Goal: Information Seeking & Learning: Learn about a topic

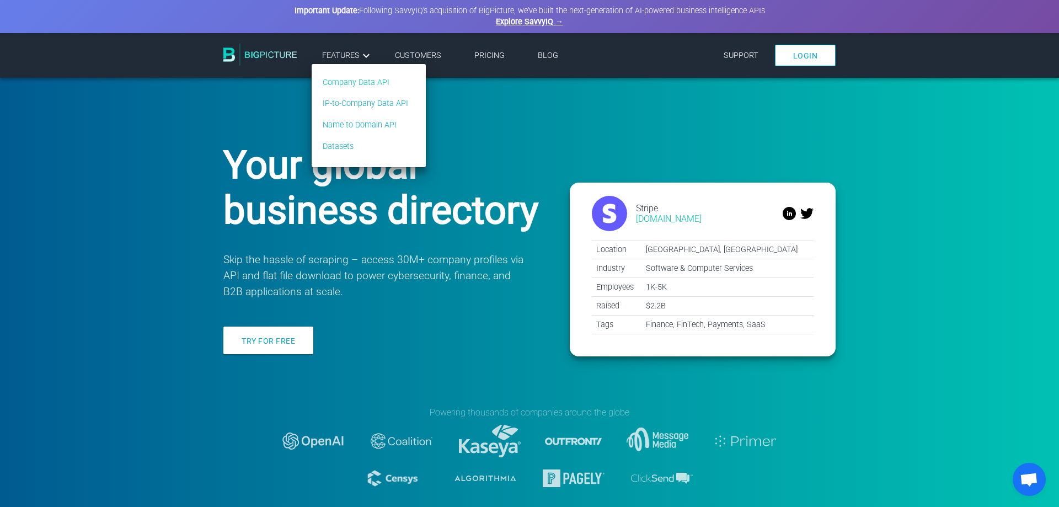
click at [352, 83] on link "Company Data API" at bounding box center [365, 83] width 85 height 12
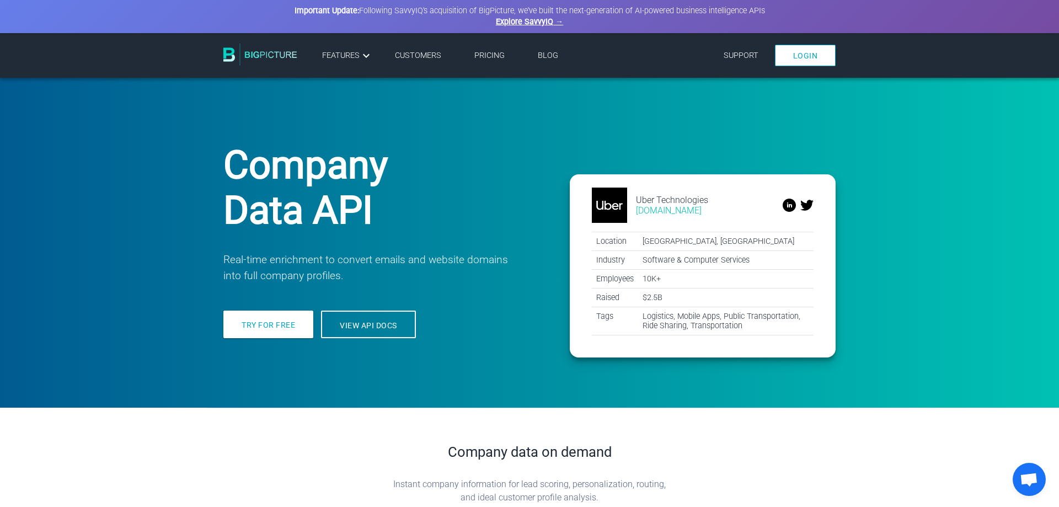
click at [249, 56] on img at bounding box center [260, 55] width 74 height 22
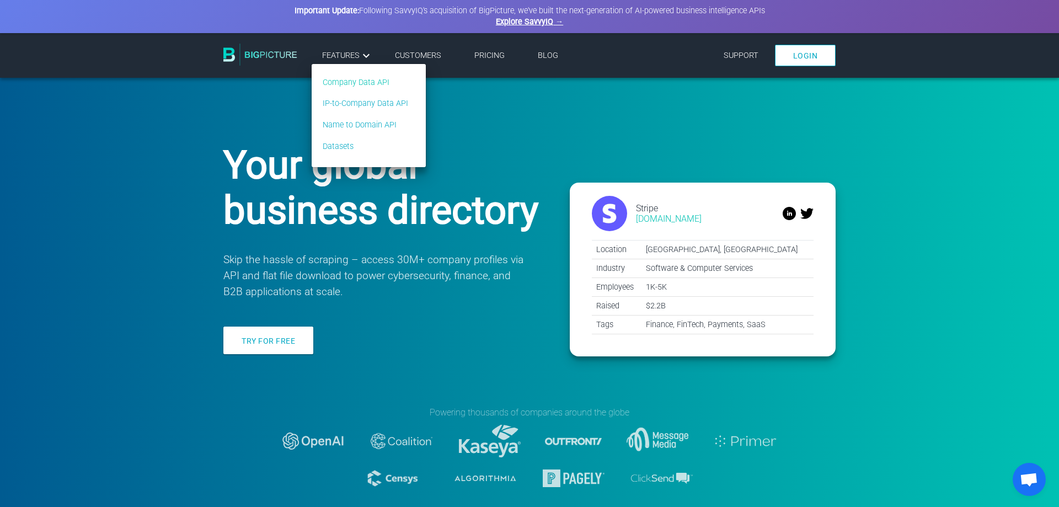
click at [360, 82] on link "Company Data API" at bounding box center [365, 83] width 85 height 12
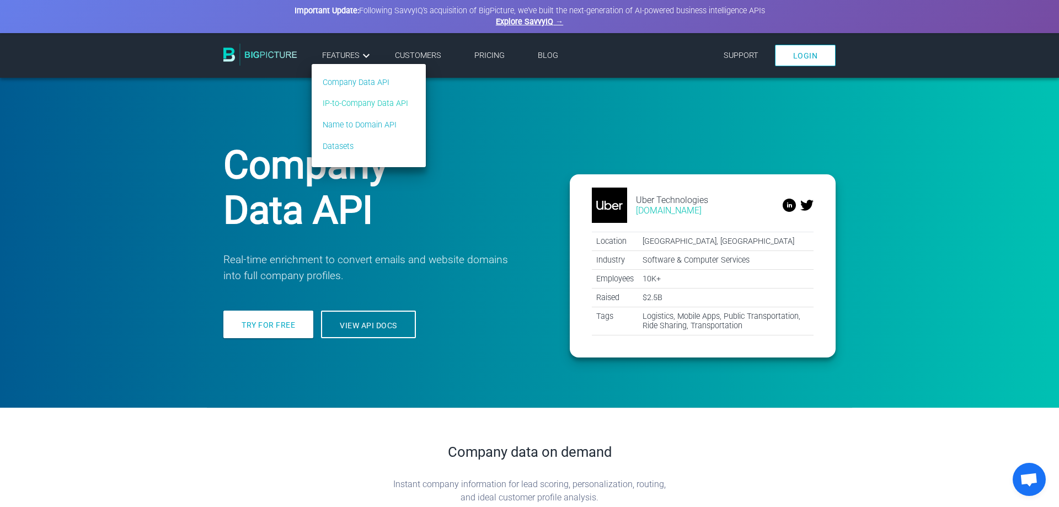
click at [354, 100] on link "IP-to-Company Data API" at bounding box center [365, 104] width 85 height 12
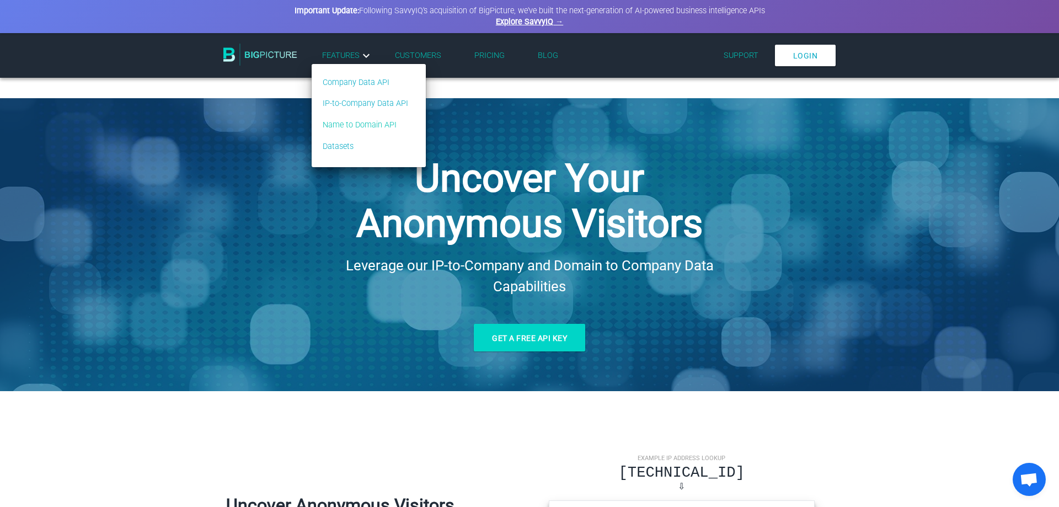
click at [361, 126] on link "Name to Domain API" at bounding box center [365, 125] width 85 height 12
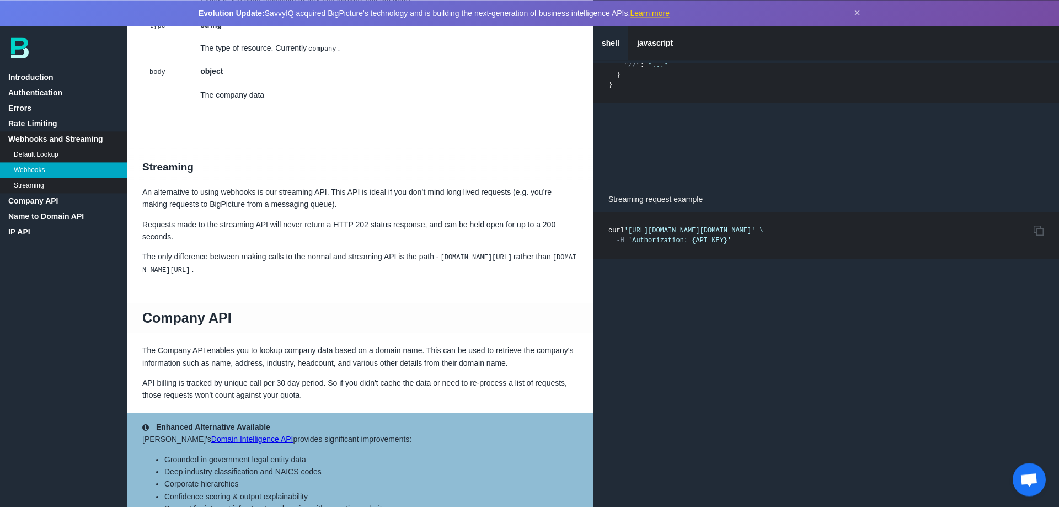
scroll to position [1688, 0]
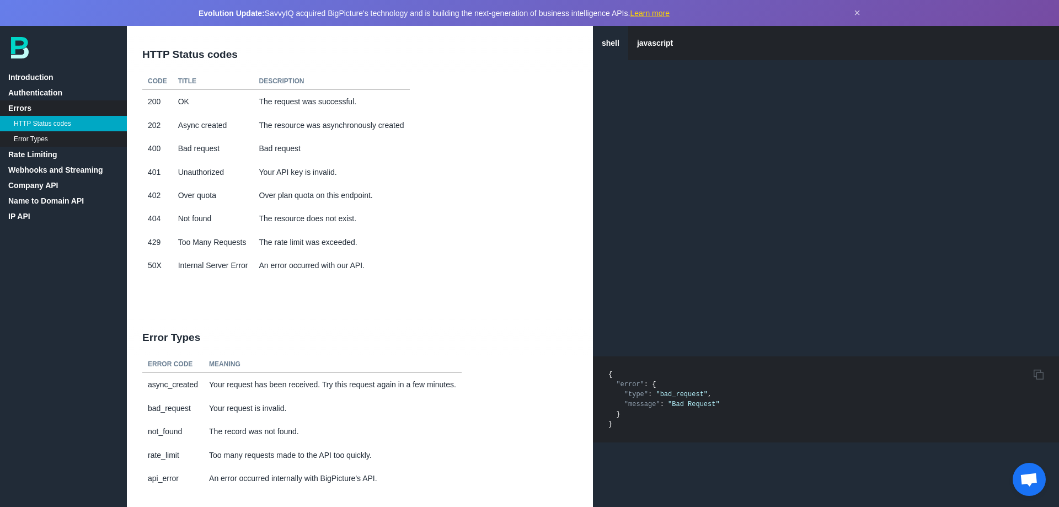
scroll to position [225, 0]
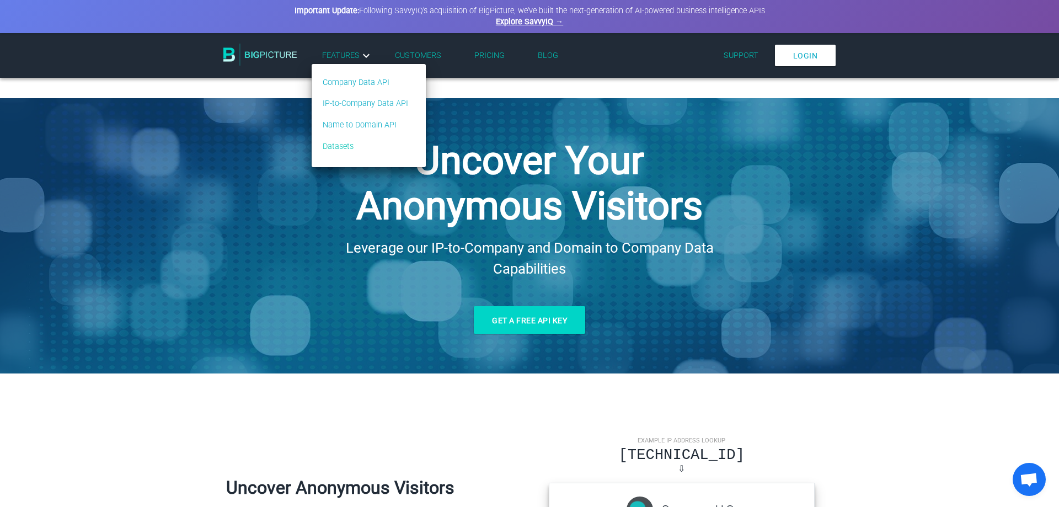
click at [340, 143] on link "Datasets" at bounding box center [365, 147] width 85 height 12
